Goal: Information Seeking & Learning: Learn about a topic

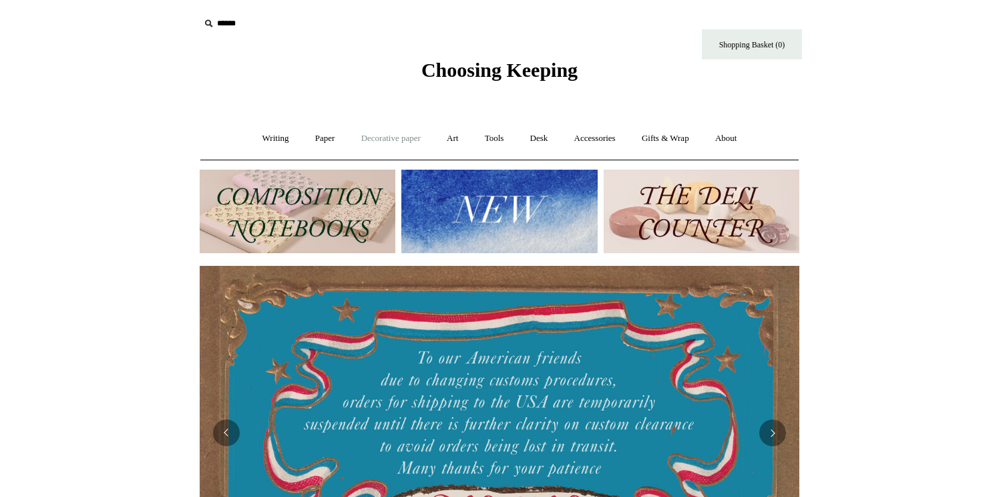
click at [378, 130] on link "Decorative paper +" at bounding box center [390, 138] width 83 height 35
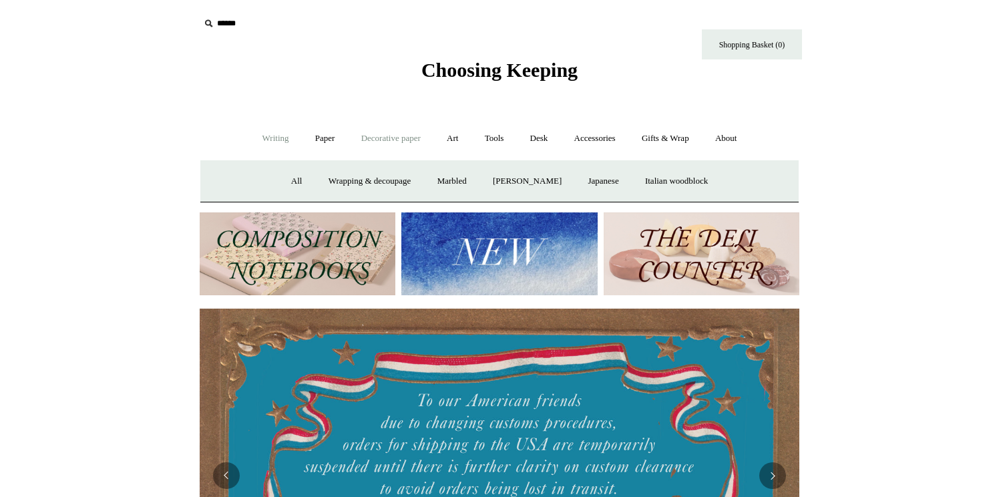
click at [276, 137] on link "Writing +" at bounding box center [275, 138] width 51 height 35
click at [310, 142] on link "Paper +" at bounding box center [325, 138] width 44 height 35
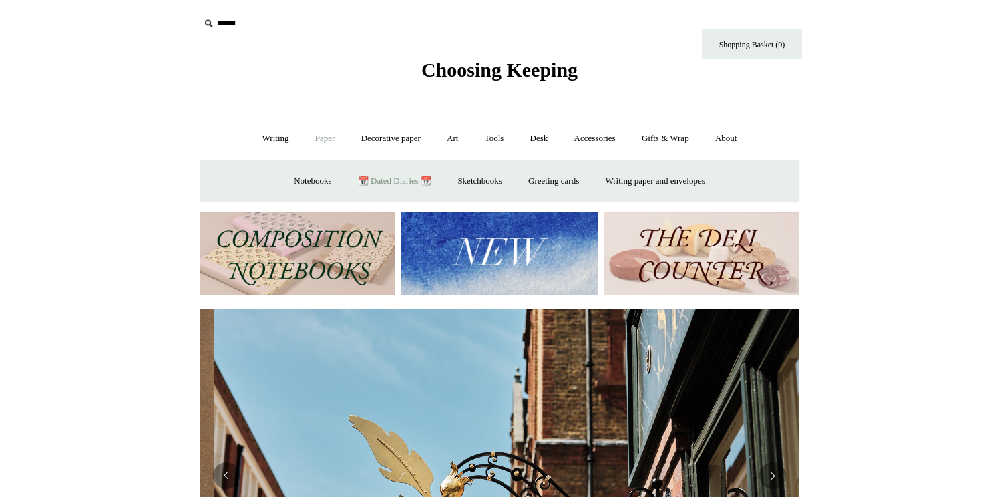
scroll to position [0, 599]
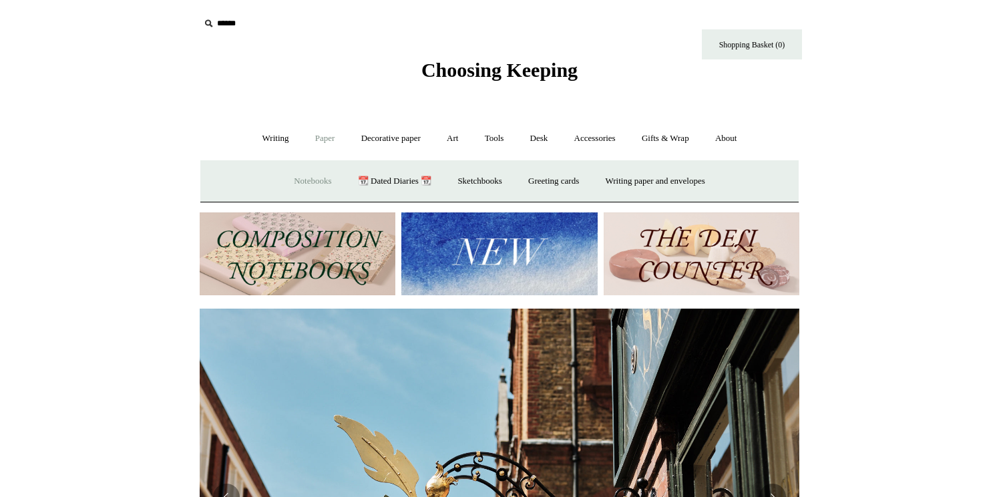
click at [295, 181] on link "Notebooks +" at bounding box center [312, 181] width 61 height 35
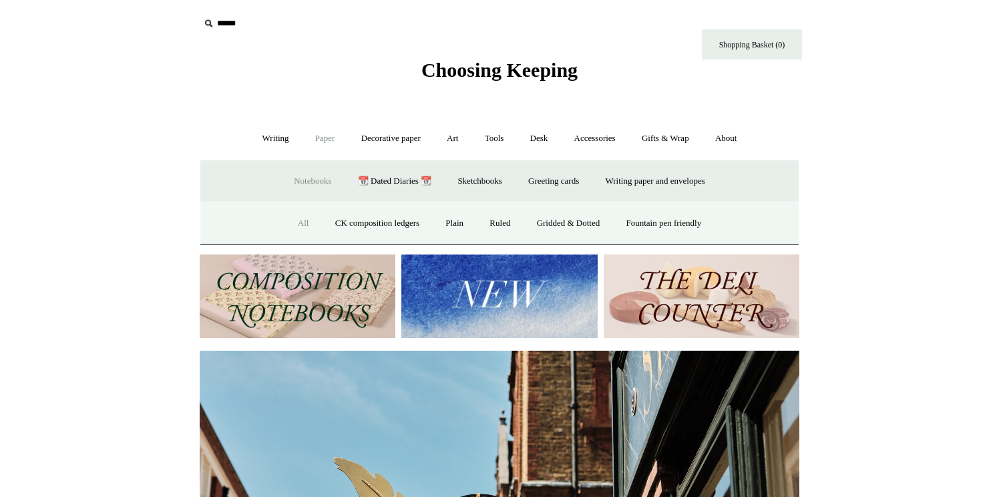
click at [296, 229] on link "All" at bounding box center [303, 223] width 35 height 35
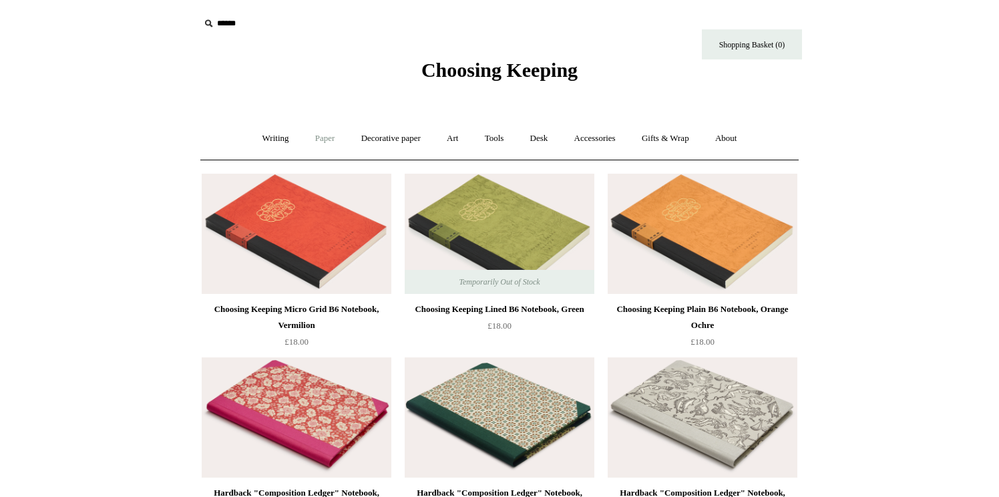
click at [321, 137] on link "Paper +" at bounding box center [325, 138] width 44 height 35
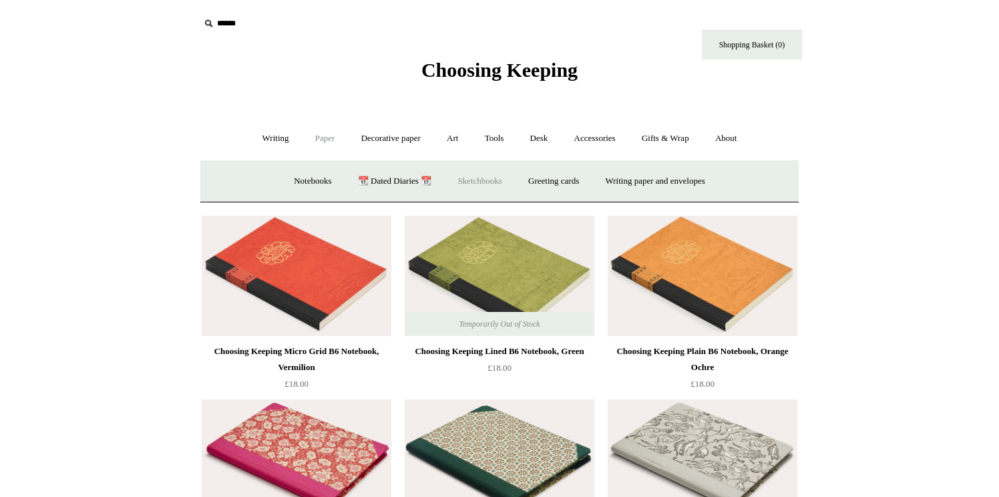
click at [475, 186] on link "Sketchbooks +" at bounding box center [479, 181] width 68 height 35
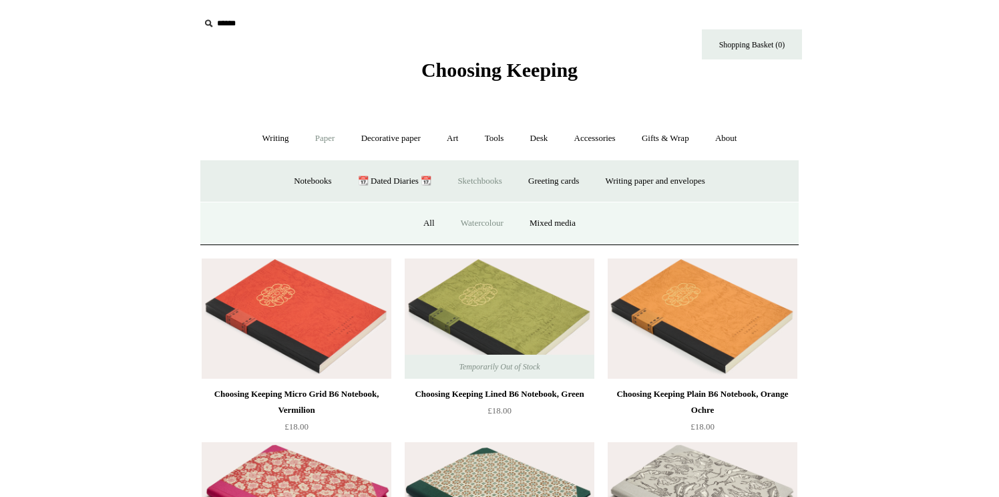
click at [495, 224] on link "Watercolour" at bounding box center [482, 223] width 67 height 35
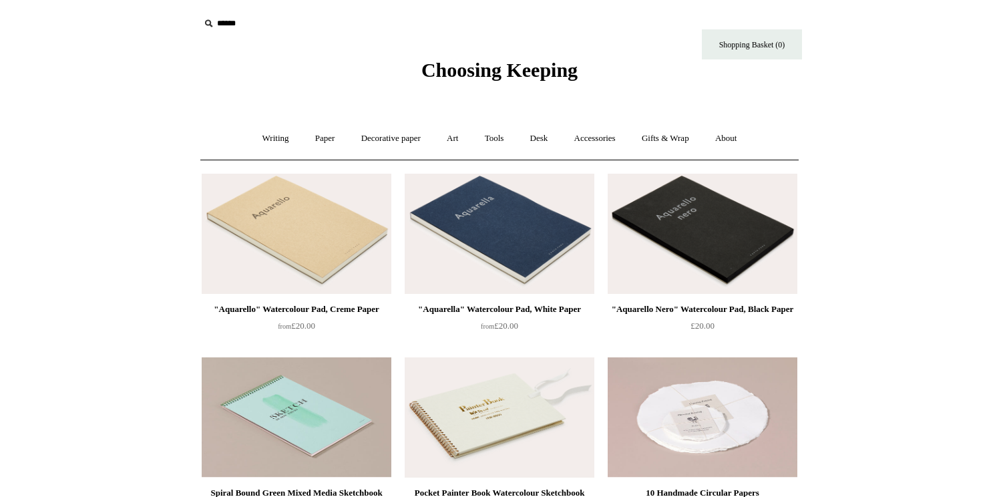
click at [562, 214] on img at bounding box center [500, 234] width 190 height 120
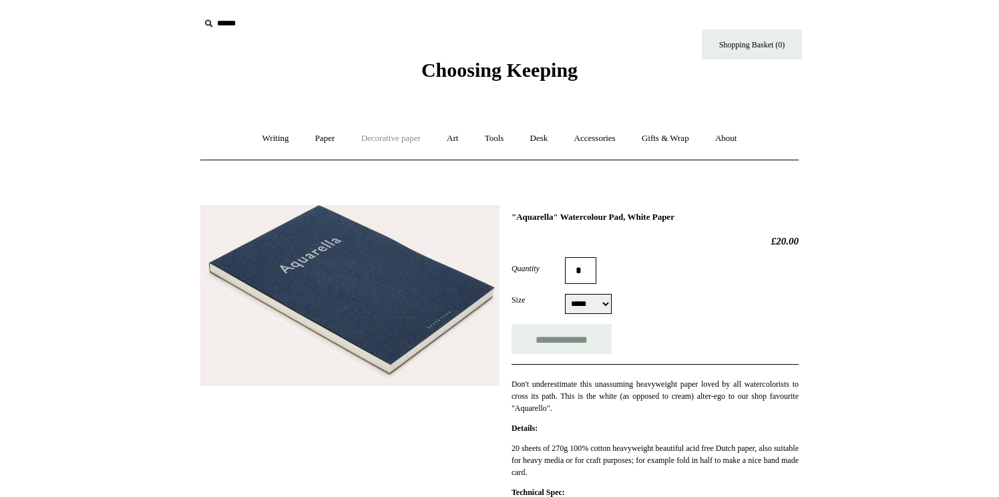
click at [391, 142] on link "Decorative paper +" at bounding box center [390, 138] width 83 height 35
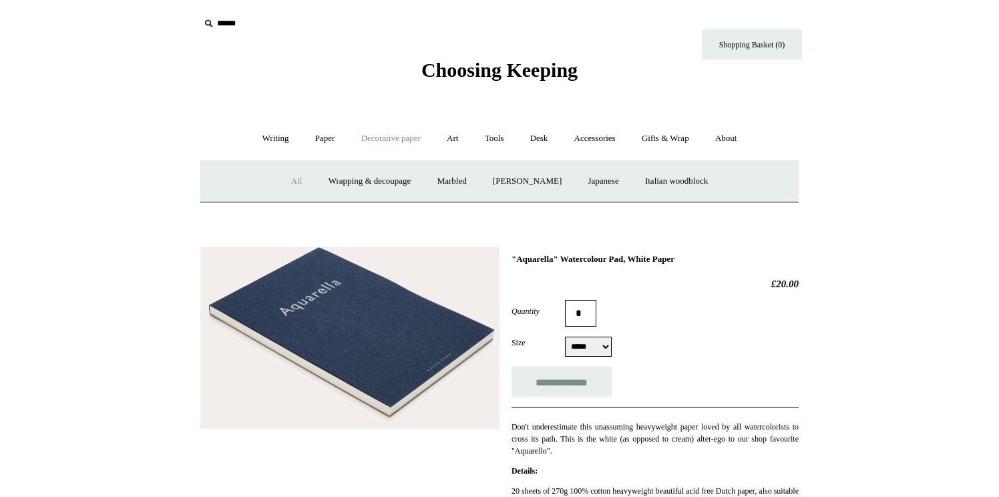
click at [280, 180] on link "All" at bounding box center [296, 181] width 35 height 35
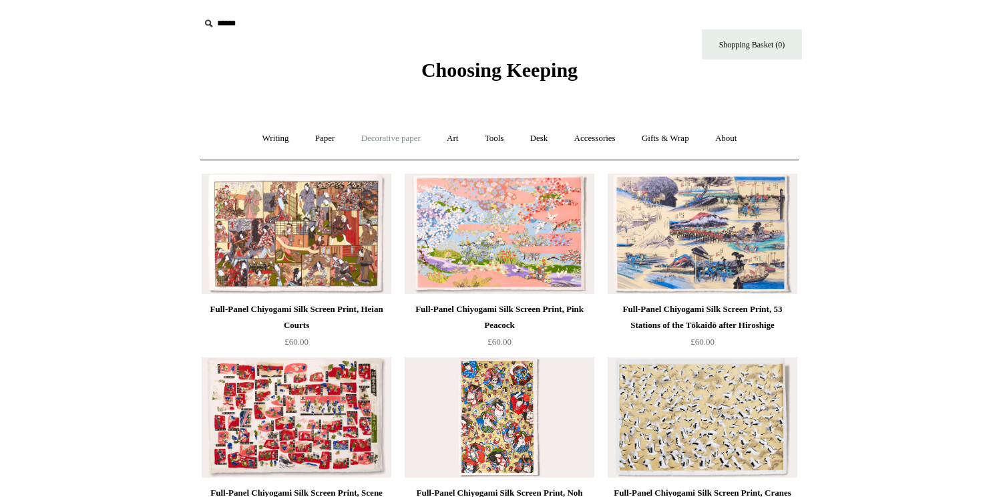
click at [399, 146] on link "Decorative paper +" at bounding box center [390, 138] width 83 height 35
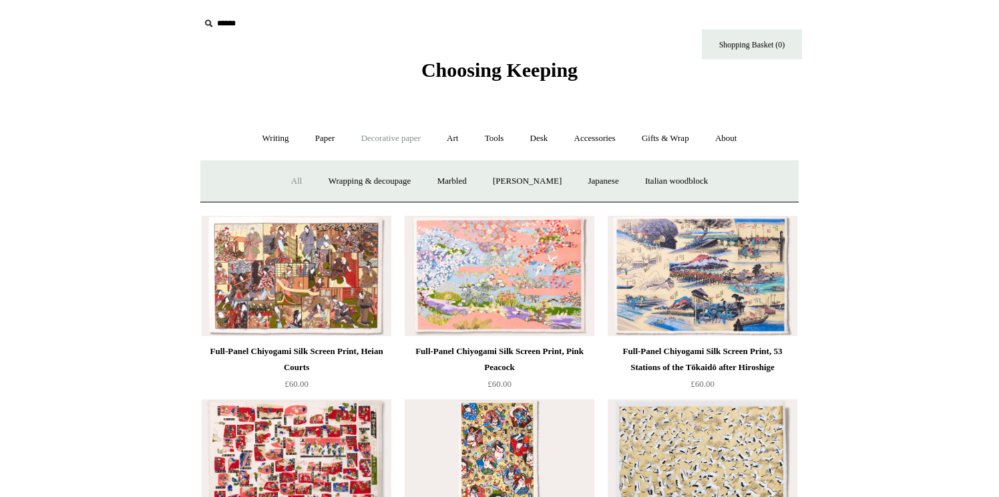
click at [433, 144] on ul "Writing + Pens by brand + Kaweco Lamy Ohnishi Seisakusho Pelikan Tetzbo Pilot P…" at bounding box center [499, 138] width 499 height 35
click at [440, 145] on link "Art +" at bounding box center [452, 138] width 35 height 35
click at [740, 199] on link "Art sets" at bounding box center [765, 181] width 51 height 35
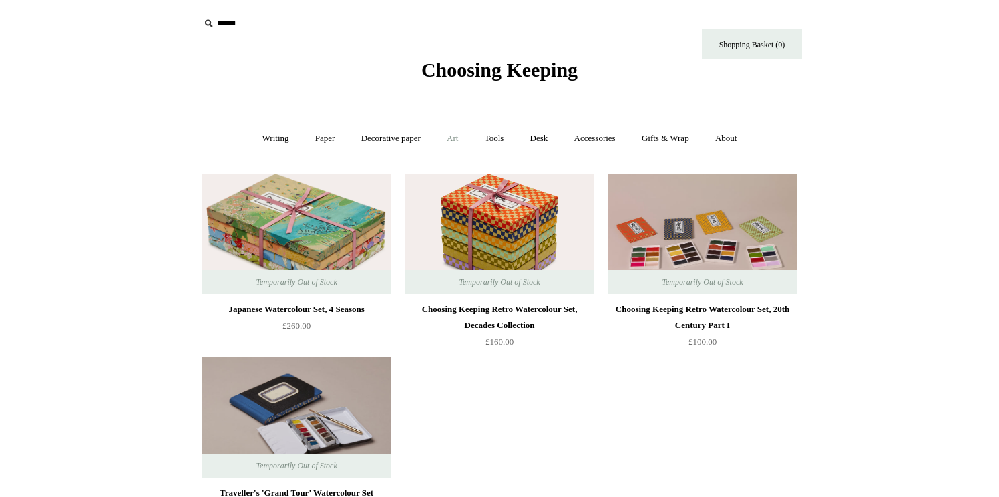
click at [455, 138] on link "Art +" at bounding box center [452, 138] width 35 height 35
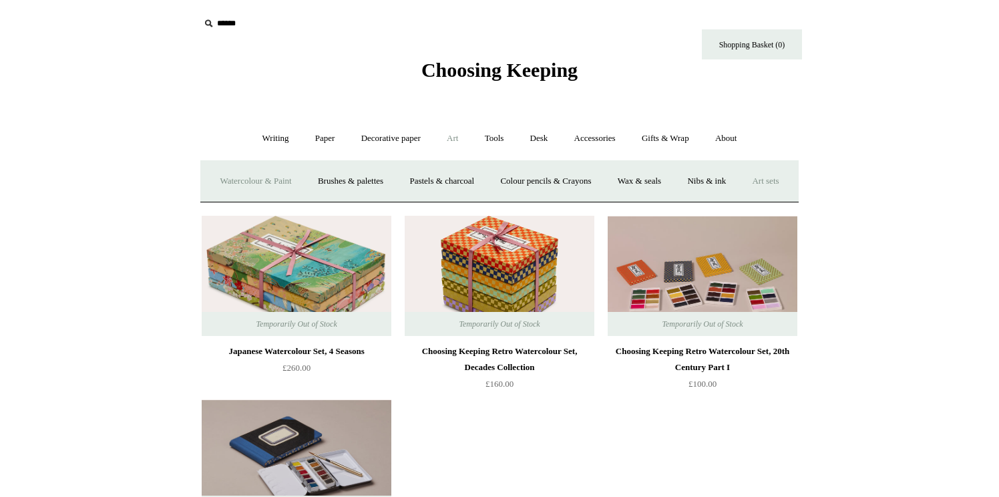
click at [288, 184] on link "Watercolour & Paint" at bounding box center [255, 181] width 95 height 35
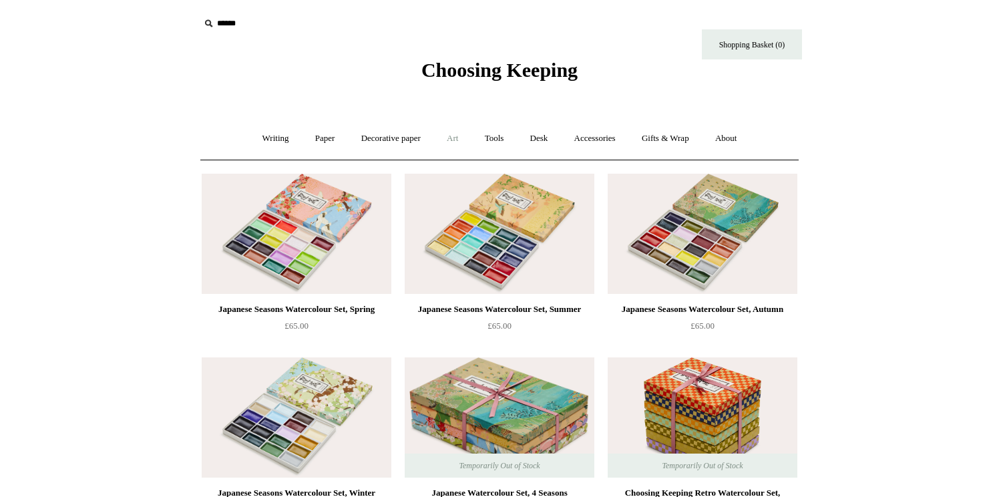
click at [463, 136] on link "Art +" at bounding box center [452, 138] width 35 height 35
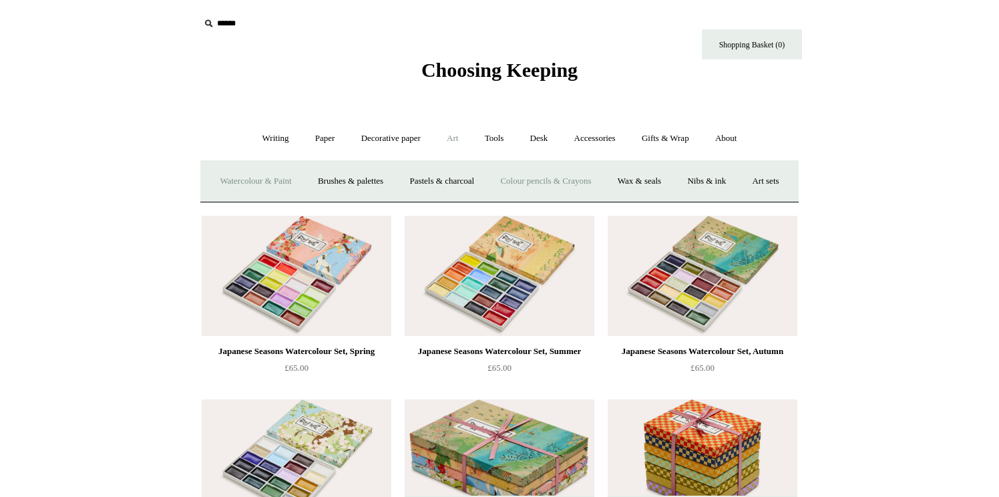
click at [573, 179] on link "Colour pencils & Crayons" at bounding box center [545, 181] width 115 height 35
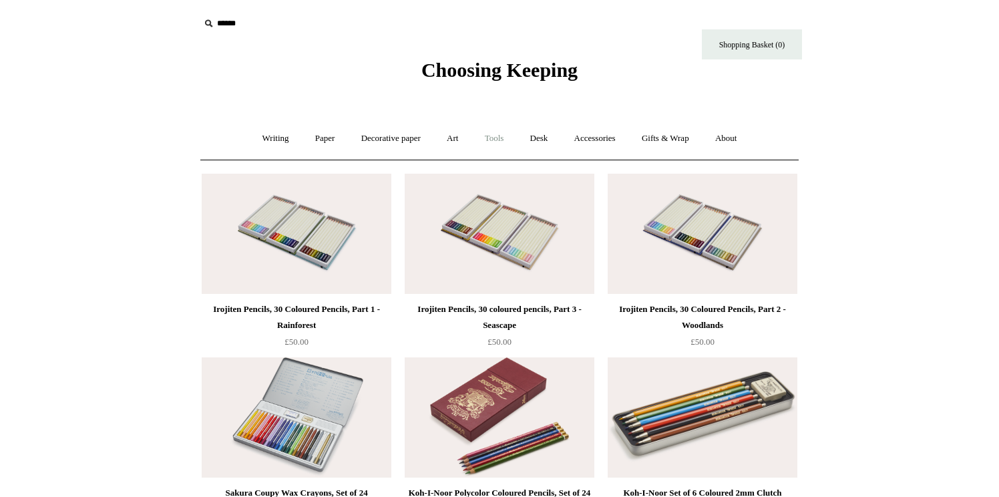
click at [505, 137] on link "Tools +" at bounding box center [494, 138] width 43 height 35
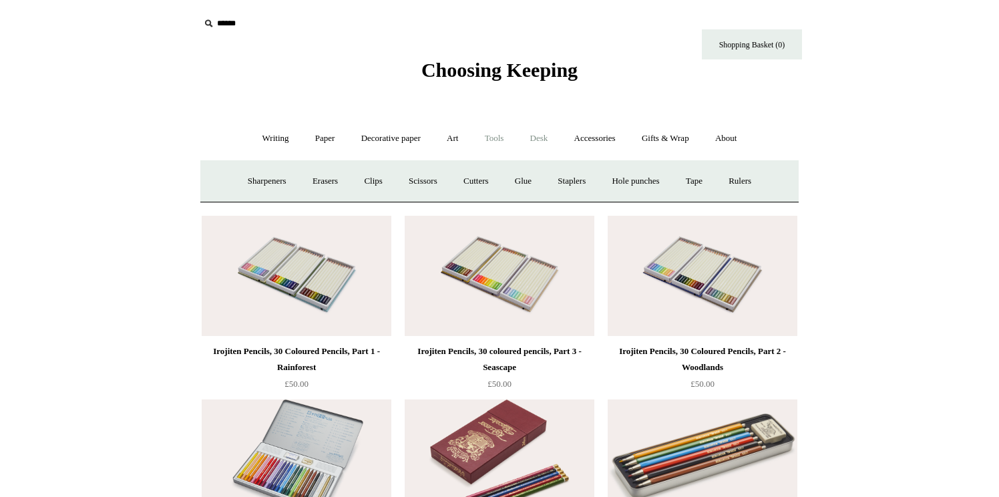
click at [543, 135] on link "Desk +" at bounding box center [539, 138] width 42 height 35
click at [401, 187] on link "Boxes & archiving" at bounding box center [414, 181] width 89 height 35
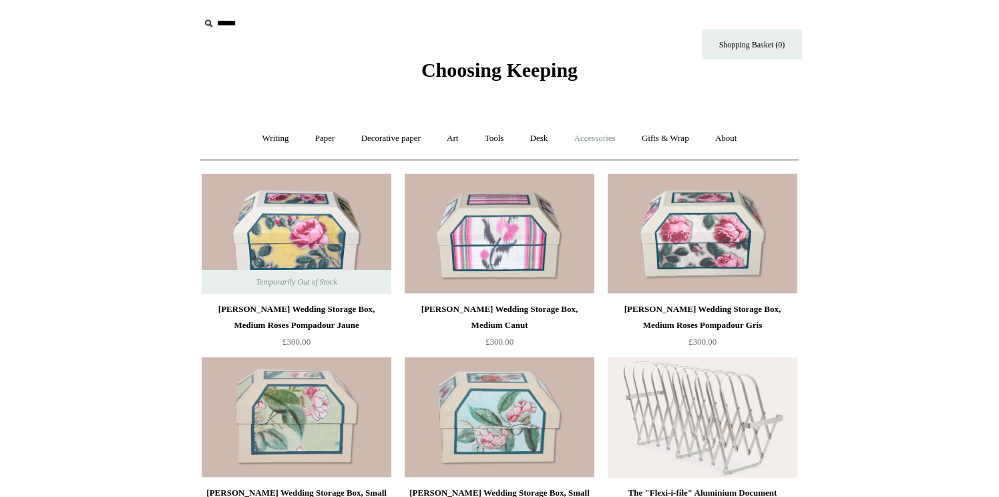
click at [591, 136] on link "Accessories +" at bounding box center [594, 138] width 65 height 35
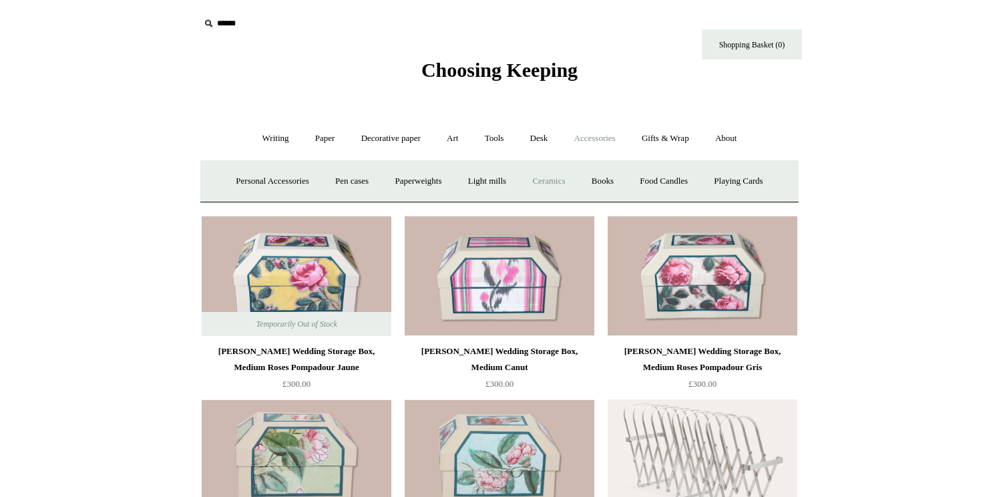
click at [549, 175] on link "Ceramics +" at bounding box center [548, 181] width 57 height 35
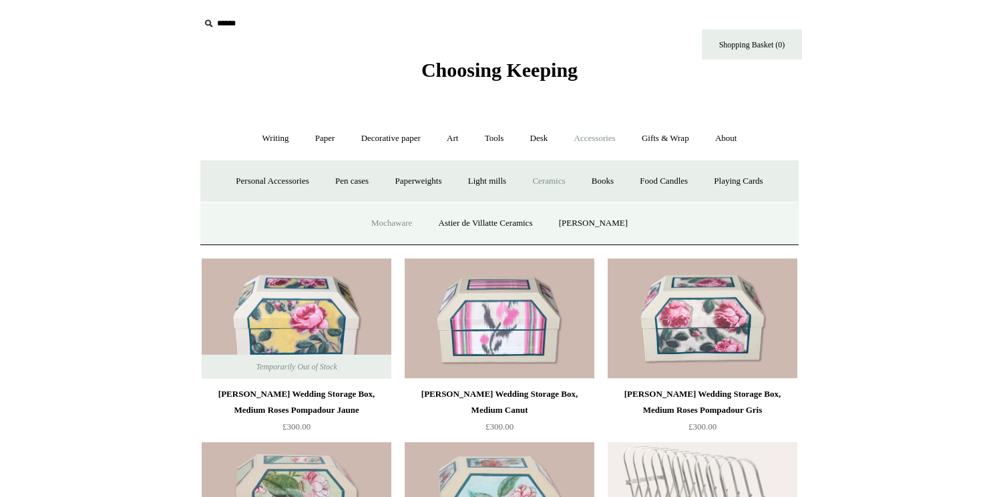
click at [389, 222] on link "Mochaware" at bounding box center [391, 223] width 65 height 35
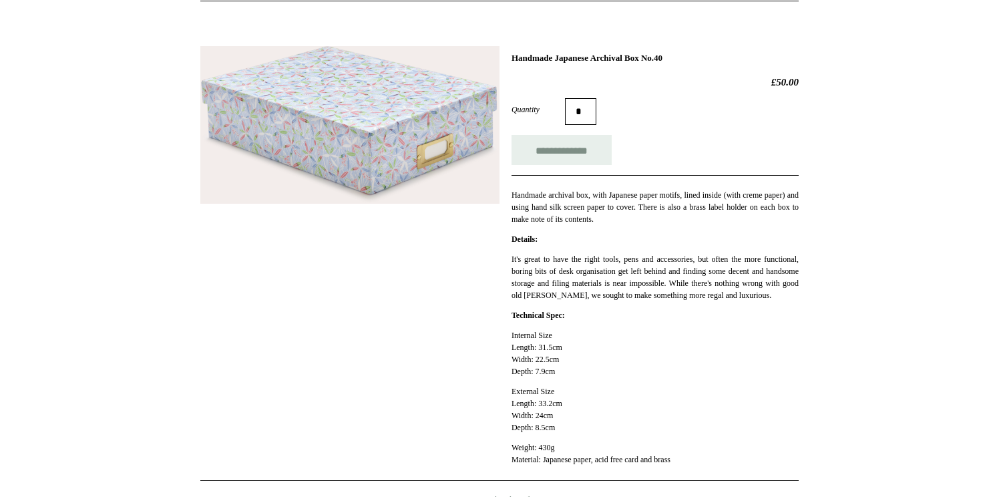
scroll to position [155, 0]
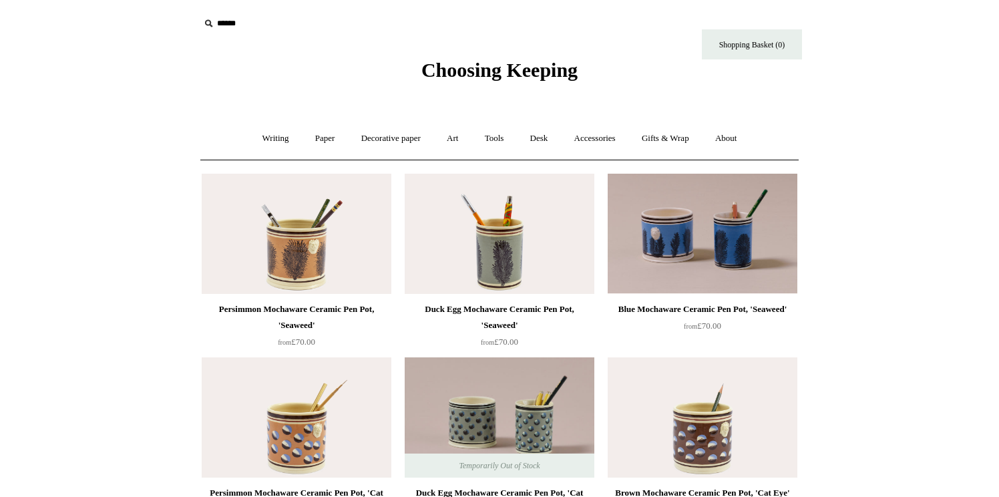
scroll to position [67, 0]
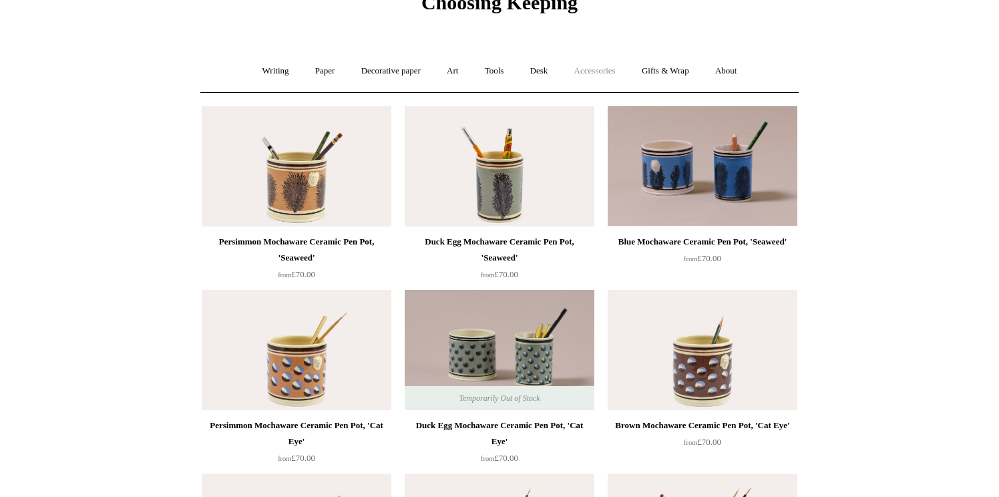
click at [607, 75] on link "Accessories +" at bounding box center [594, 70] width 65 height 35
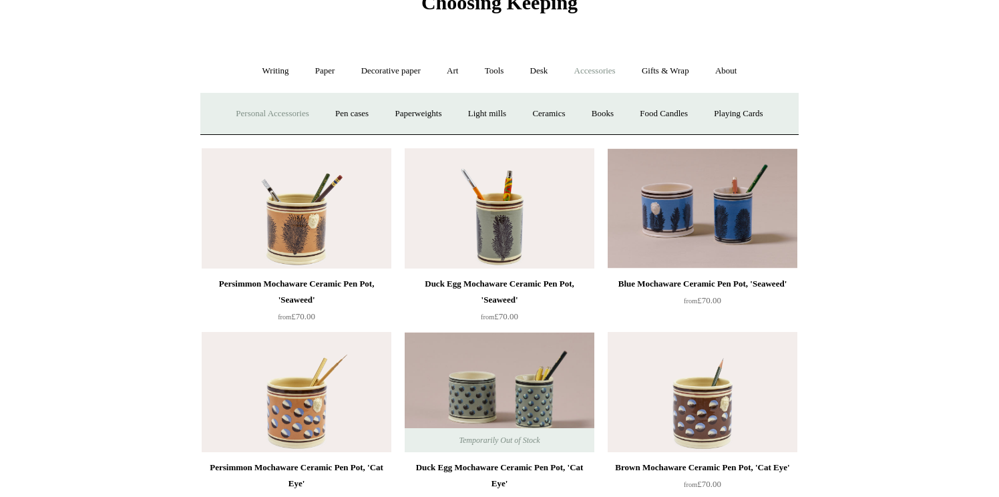
click at [288, 113] on link "Personal Accessories +" at bounding box center [272, 113] width 97 height 35
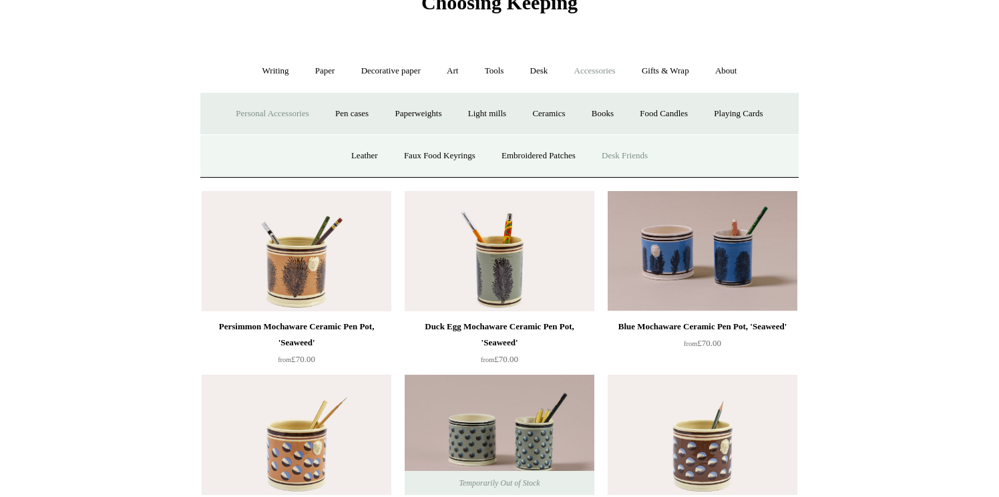
click at [640, 150] on link "Desk Friends" at bounding box center [624, 155] width 70 height 35
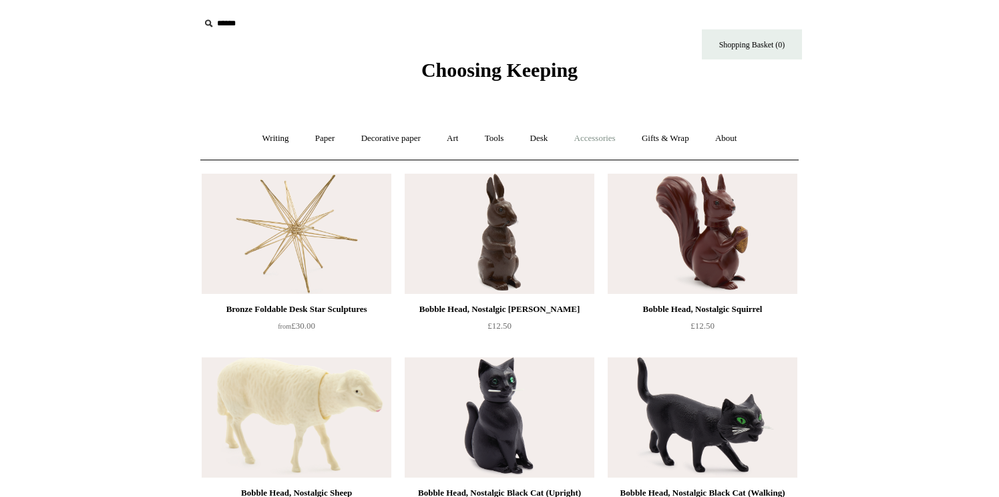
click at [585, 135] on link "Accessories +" at bounding box center [594, 138] width 65 height 35
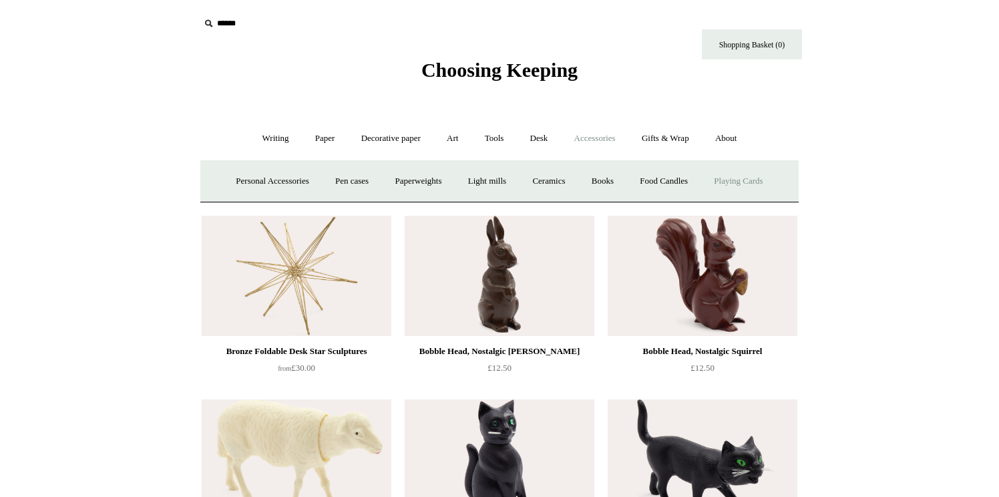
click at [769, 180] on link "Playing Cards" at bounding box center [738, 181] width 73 height 35
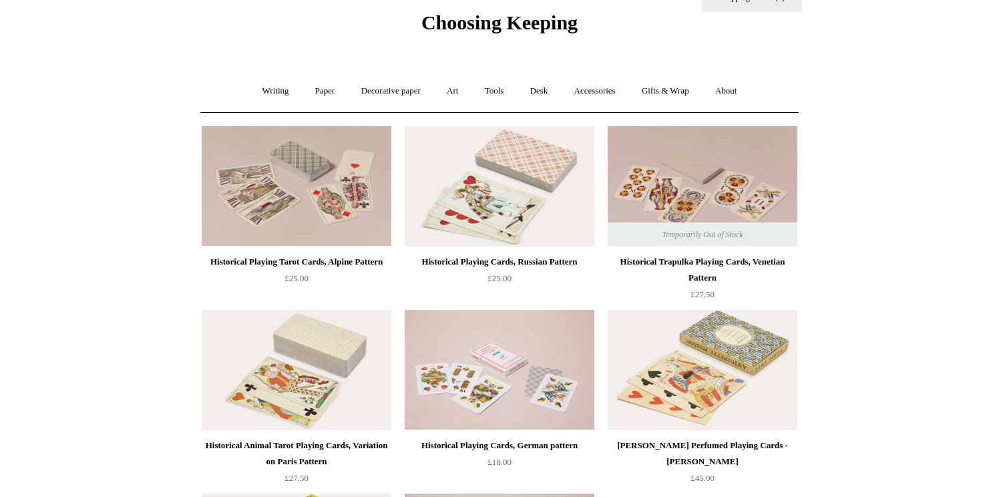
scroll to position [43, 0]
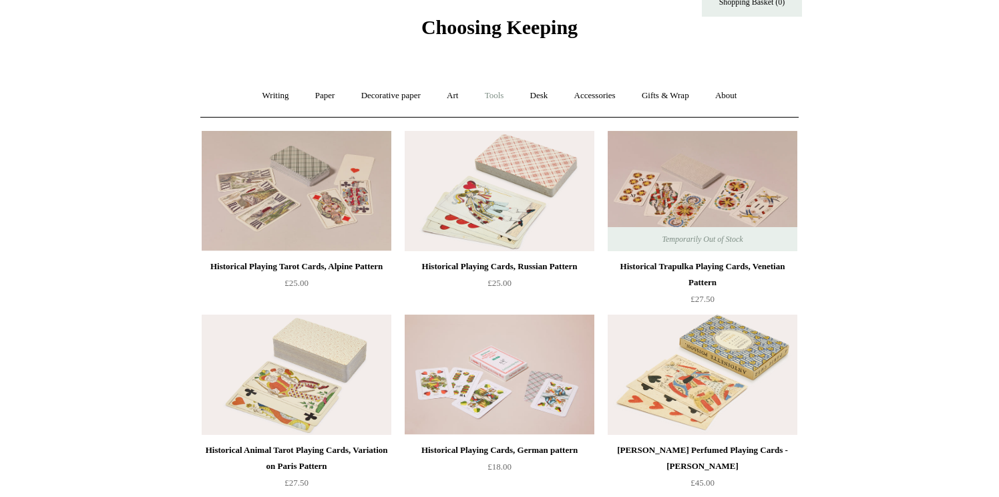
click at [496, 93] on link "Tools +" at bounding box center [494, 95] width 43 height 35
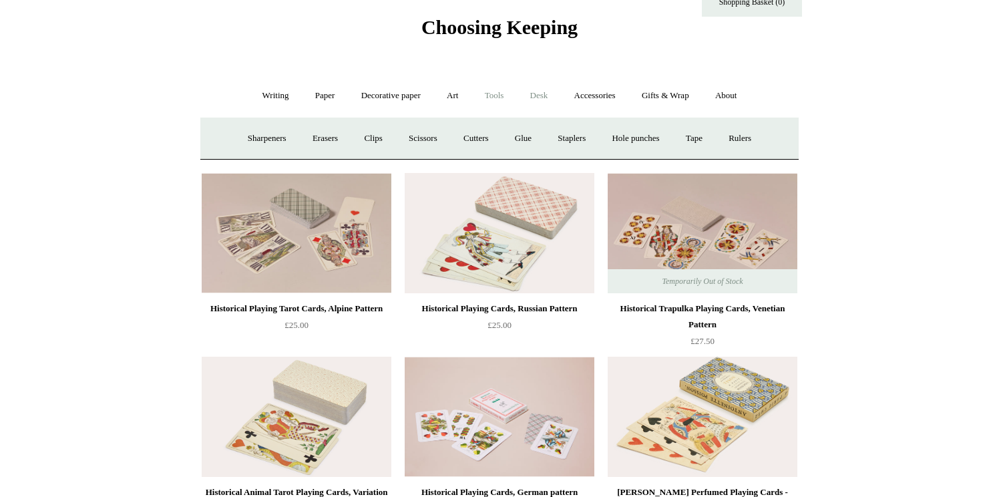
click at [526, 97] on link "Desk +" at bounding box center [539, 95] width 42 height 35
click at [485, 140] on link "Folders" at bounding box center [486, 138] width 50 height 35
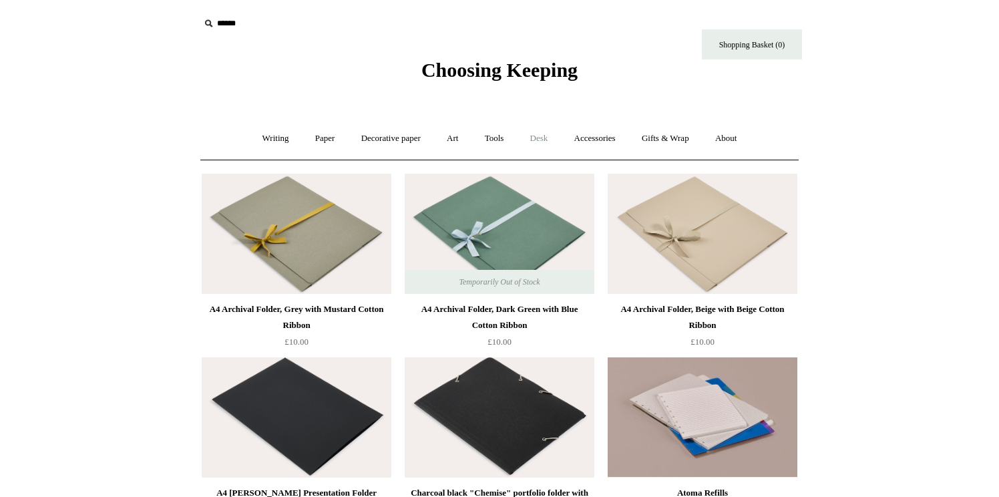
click at [545, 134] on link "Desk +" at bounding box center [539, 138] width 42 height 35
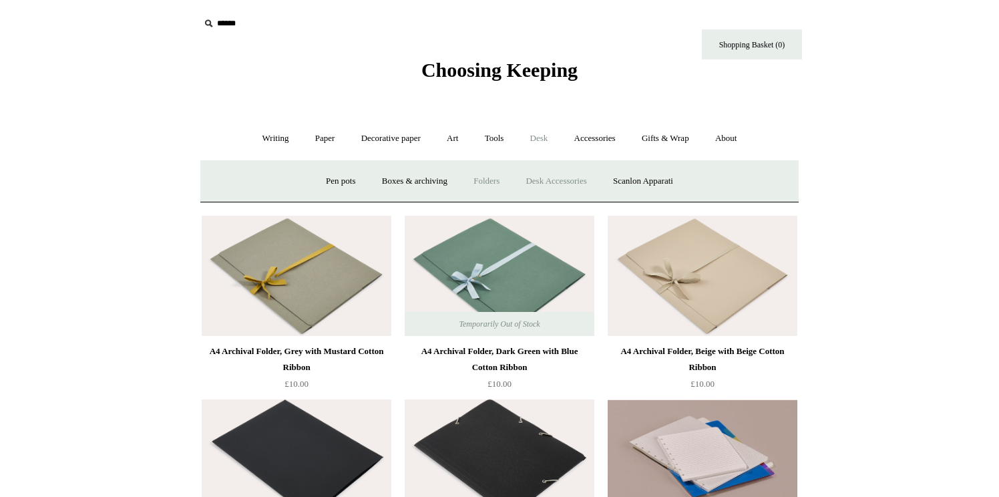
click at [546, 179] on link "Desk Accessories" at bounding box center [555, 181] width 85 height 35
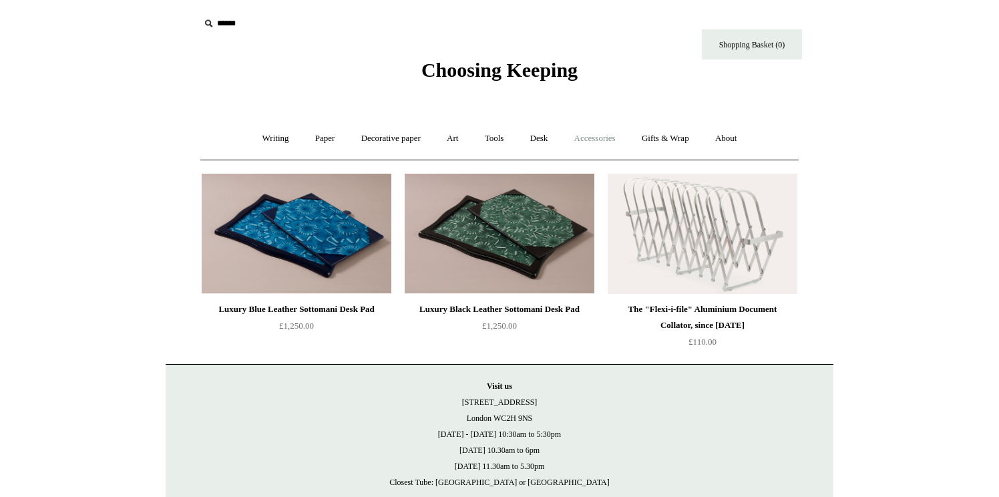
click at [603, 134] on link "Accessories +" at bounding box center [594, 138] width 65 height 35
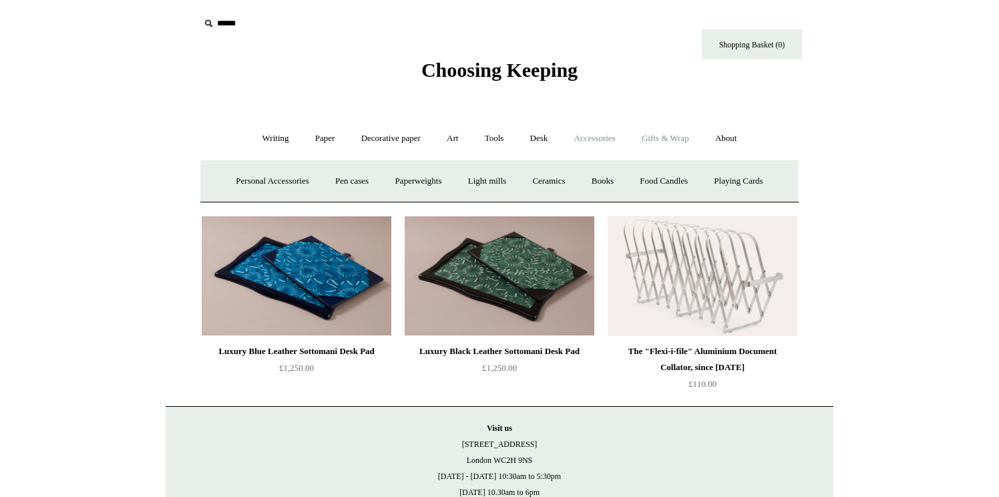
click at [650, 142] on link "Gifts & Wrap +" at bounding box center [665, 138] width 71 height 35
click at [645, 180] on link "Stickers" at bounding box center [639, 181] width 52 height 35
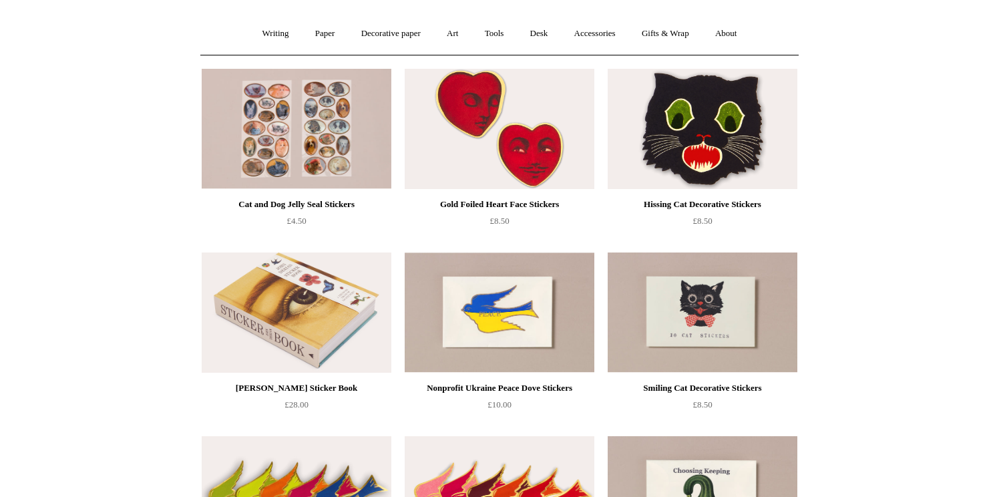
scroll to position [107, 0]
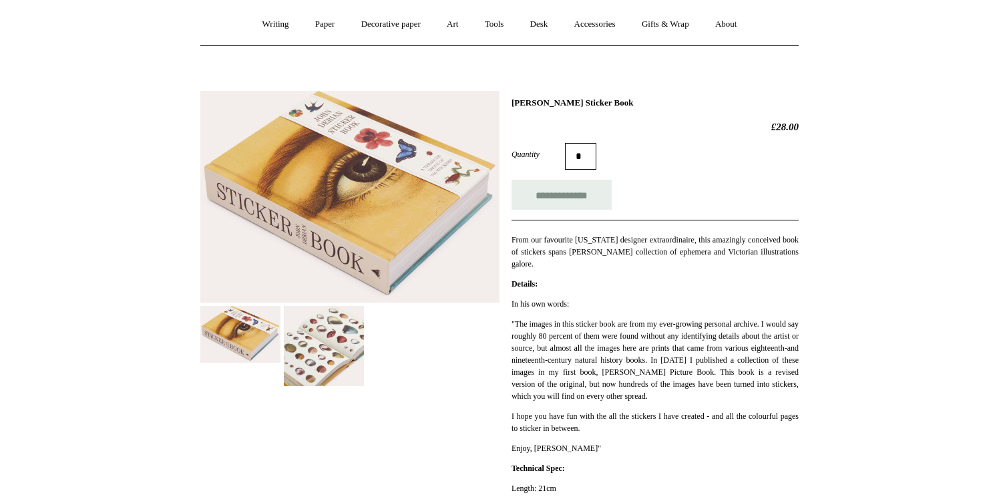
scroll to position [119, 0]
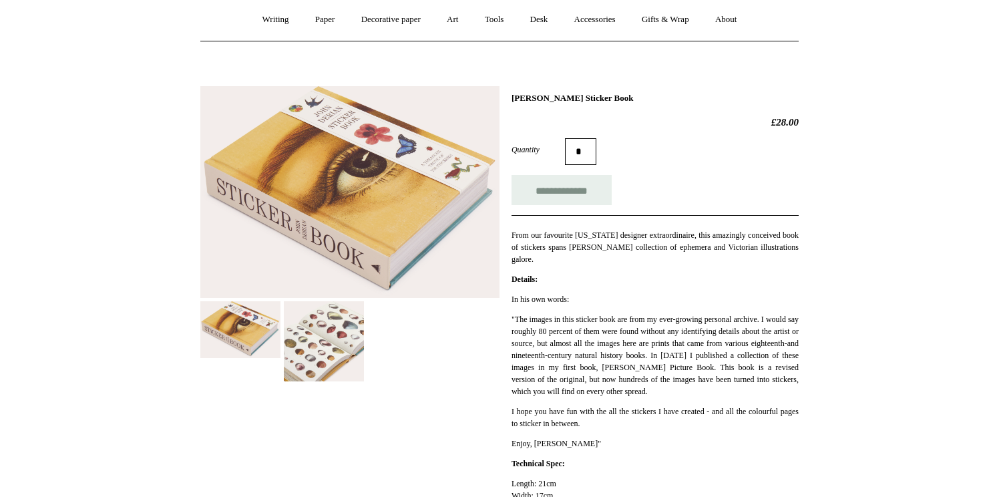
click at [338, 354] on img at bounding box center [324, 341] width 80 height 80
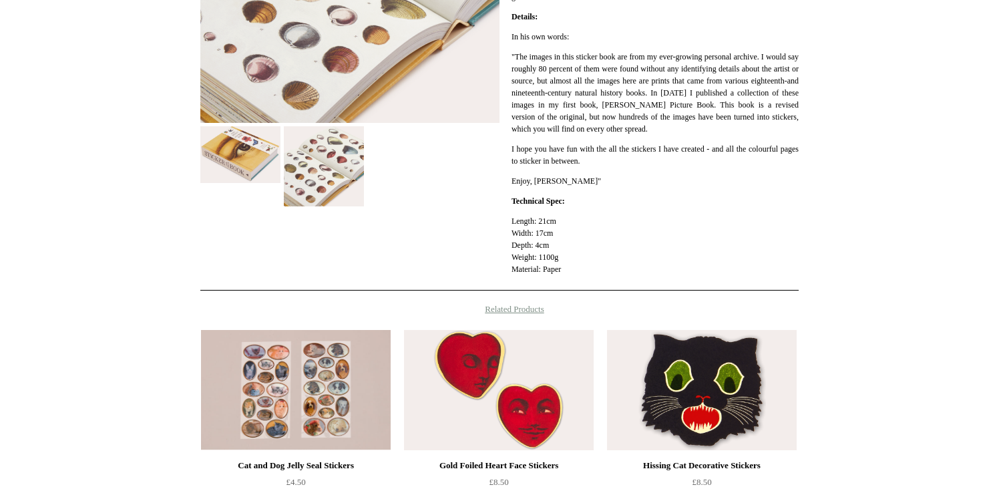
scroll to position [0, 0]
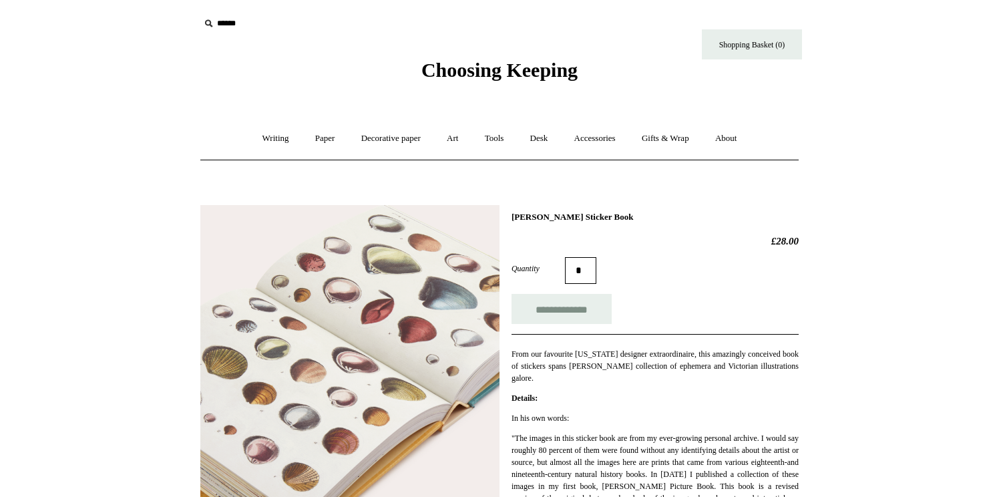
click at [584, 215] on h1 "[PERSON_NAME] Sticker Book" at bounding box center [654, 217] width 287 height 11
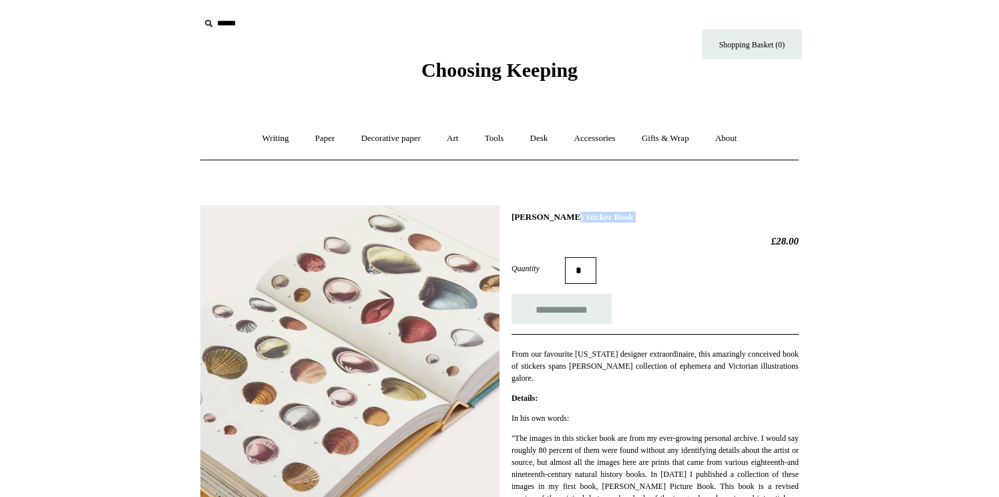
click at [584, 215] on h1 "[PERSON_NAME] Sticker Book" at bounding box center [654, 217] width 287 height 11
